Goal: Information Seeking & Learning: Learn about a topic

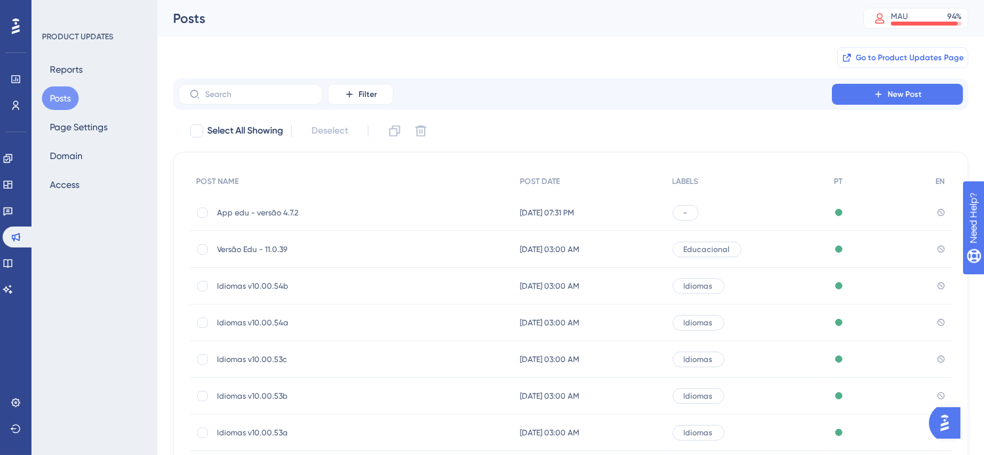
click at [915, 52] on span "Go to Product Updates Page" at bounding box center [910, 57] width 108 height 10
click at [299, 208] on span "App edu - versão 4.7.2" at bounding box center [322, 213] width 210 height 10
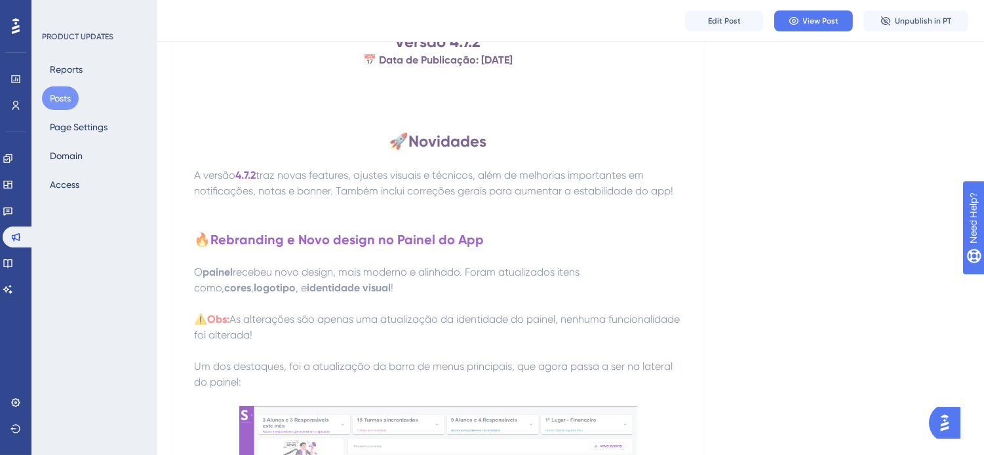
scroll to position [291, 0]
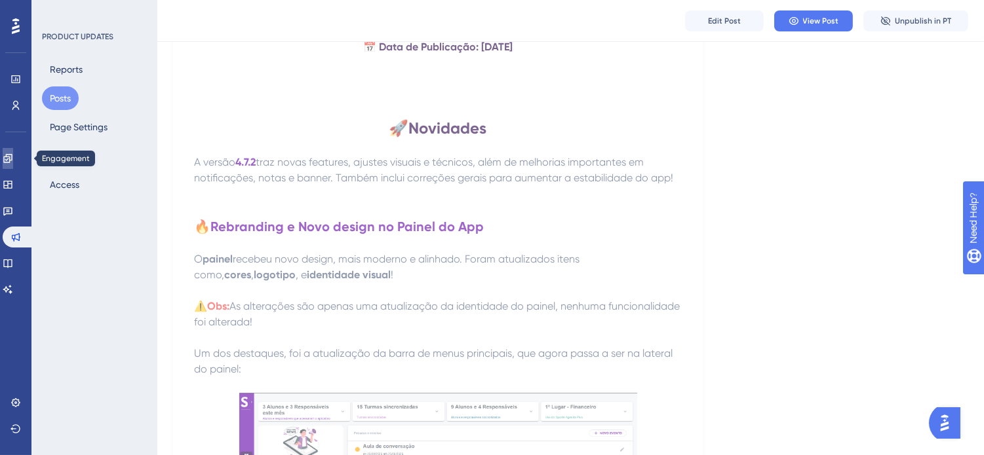
click at [13, 149] on link at bounding box center [8, 158] width 10 height 21
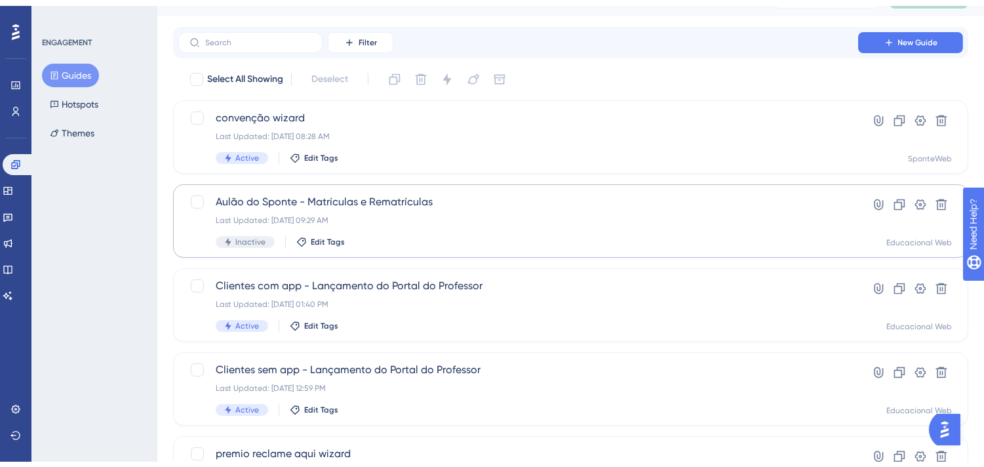
scroll to position [73, 0]
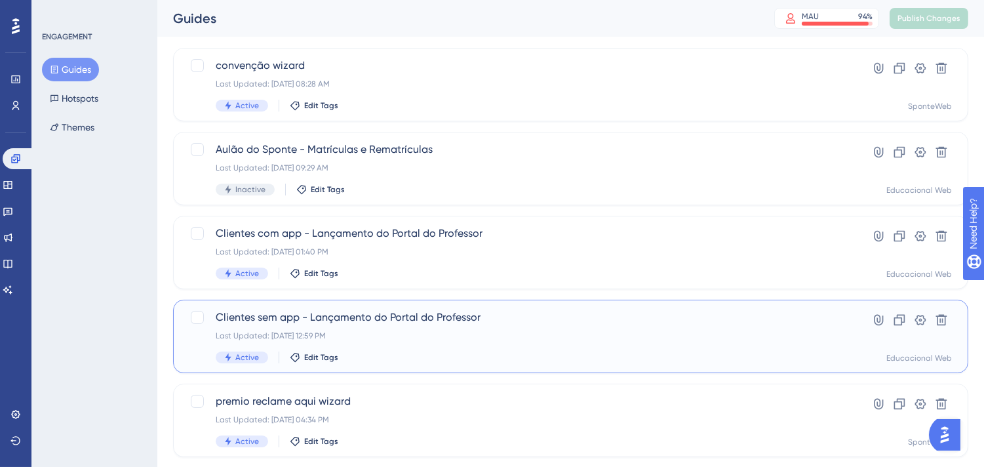
click at [460, 326] on div "Clientes sem app - Lançamento do Portal do Professor Last Updated: 22 de set. d…" at bounding box center [518, 336] width 605 height 54
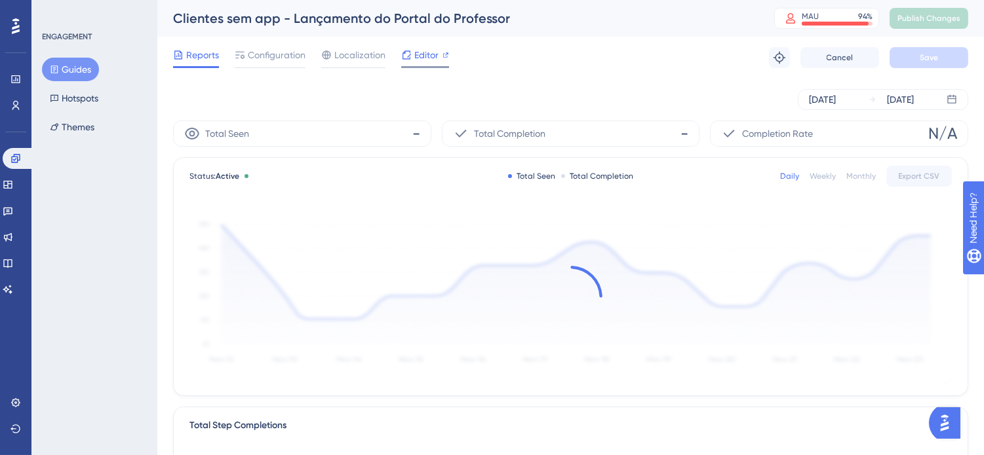
click at [415, 59] on span "Editor" at bounding box center [426, 55] width 24 height 16
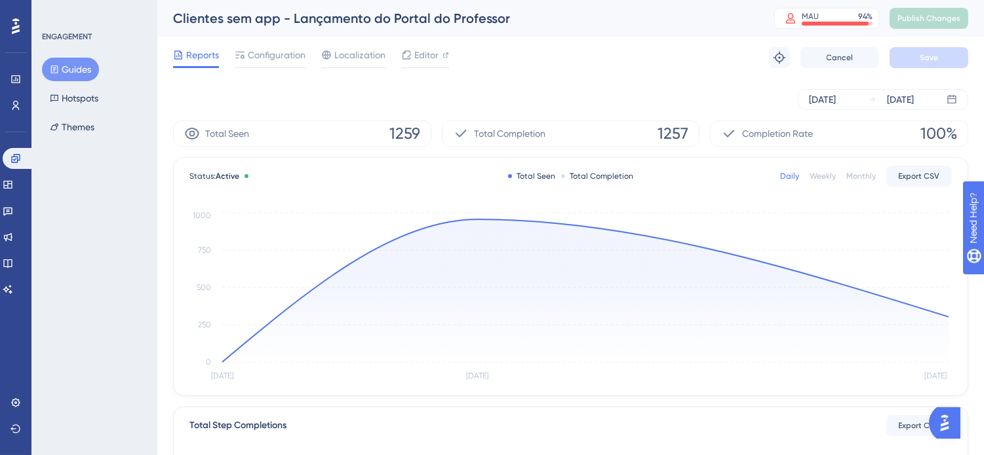
click at [76, 67] on button "Guides" at bounding box center [70, 70] width 57 height 24
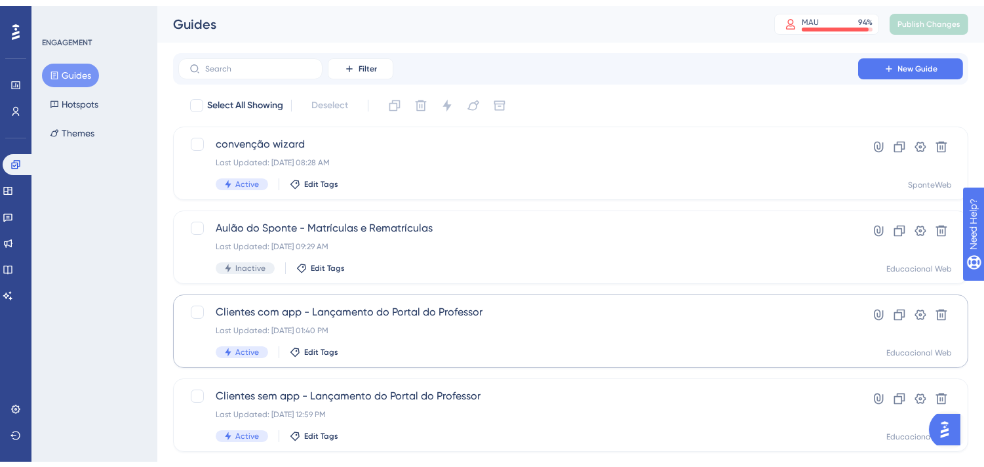
scroll to position [73, 0]
